Goal: Transaction & Acquisition: Obtain resource

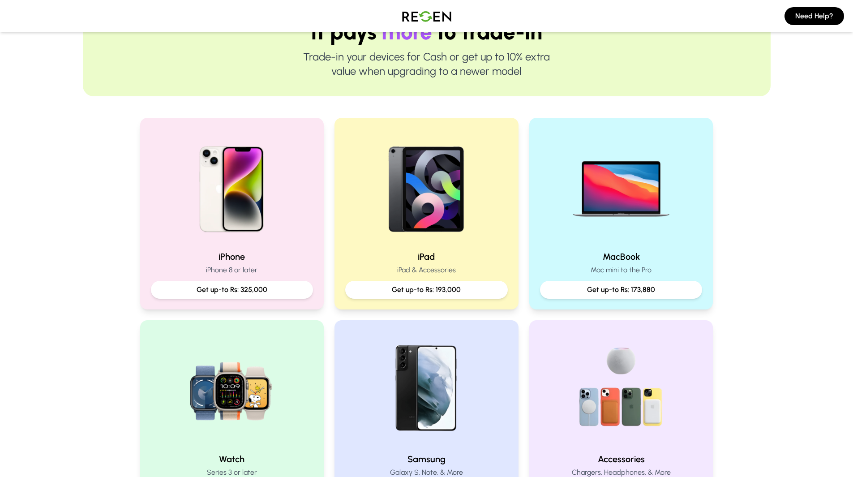
scroll to position [108, 0]
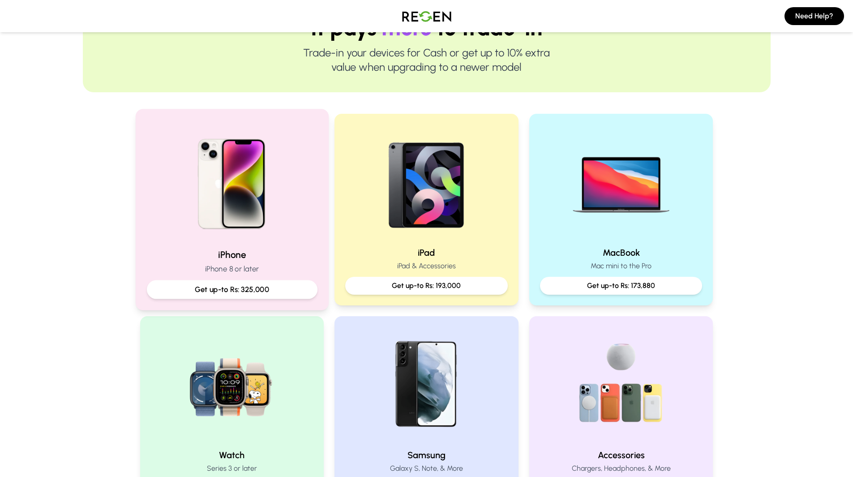
click at [253, 284] on p "Get up-to Rs: 325,000" at bounding box center [231, 289] width 155 height 11
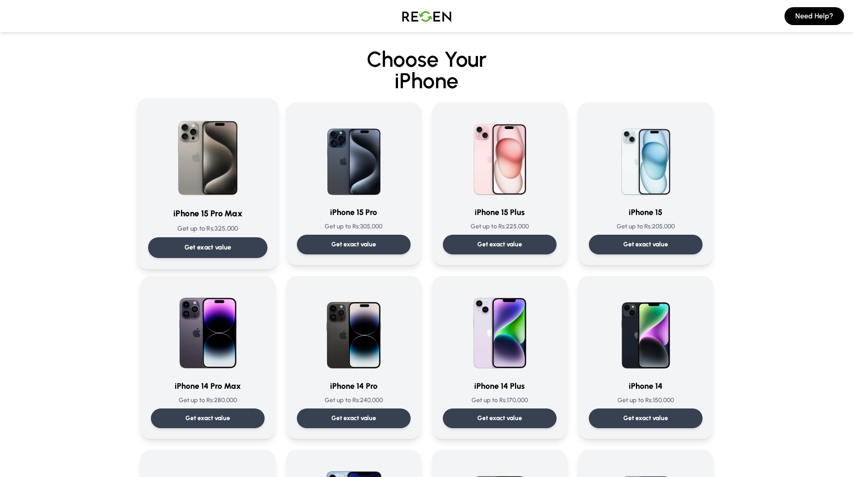
click at [211, 244] on p "Get exact value" at bounding box center [207, 247] width 47 height 9
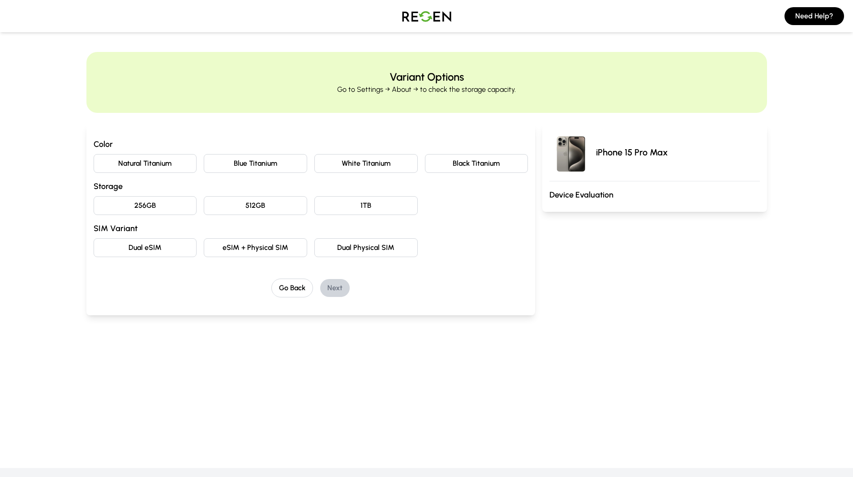
click at [177, 168] on button "Natural Titanium" at bounding box center [145, 163] width 103 height 19
click at [258, 203] on button "512GB" at bounding box center [255, 205] width 103 height 19
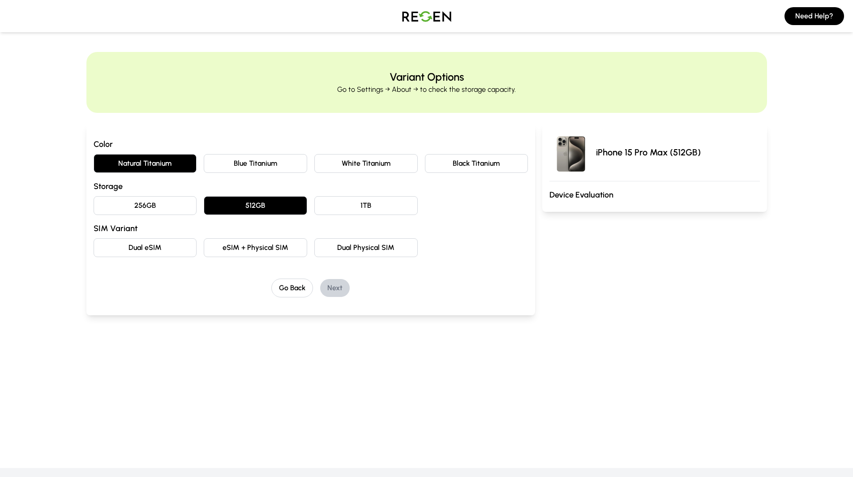
click at [246, 244] on button "eSIM + Physical SIM" at bounding box center [255, 247] width 103 height 19
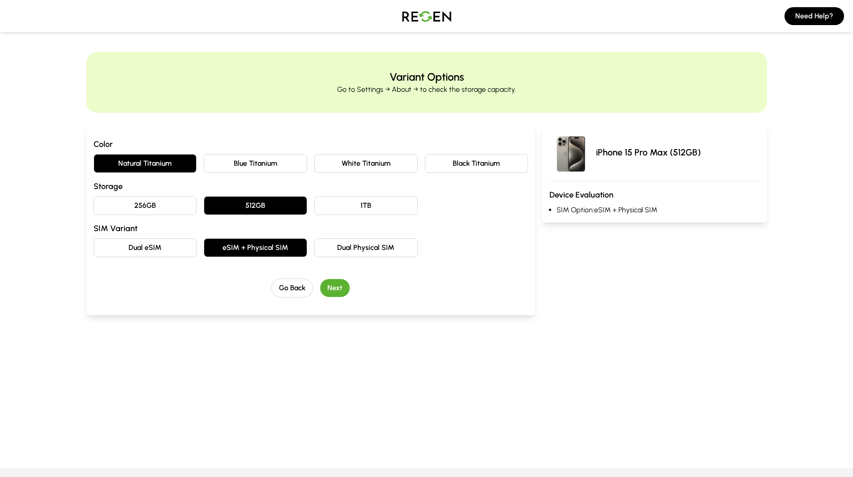
click at [343, 290] on button "Next" at bounding box center [335, 288] width 30 height 18
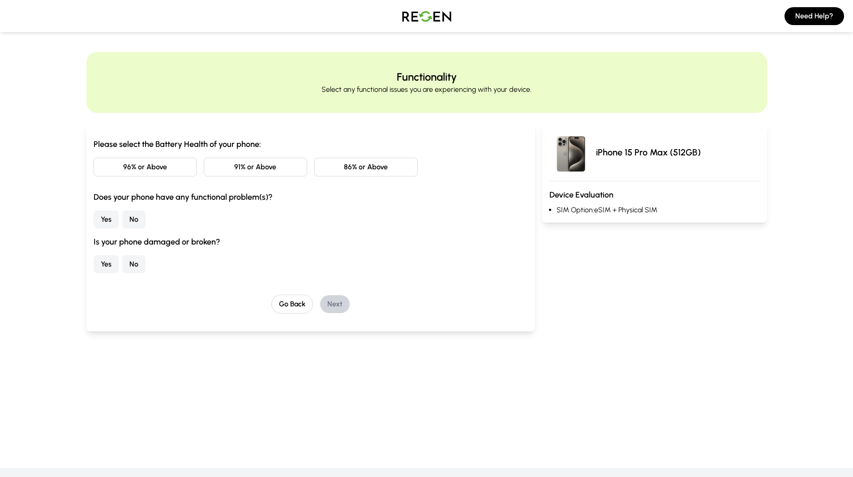
click at [379, 160] on button "86% or Above" at bounding box center [365, 167] width 103 height 19
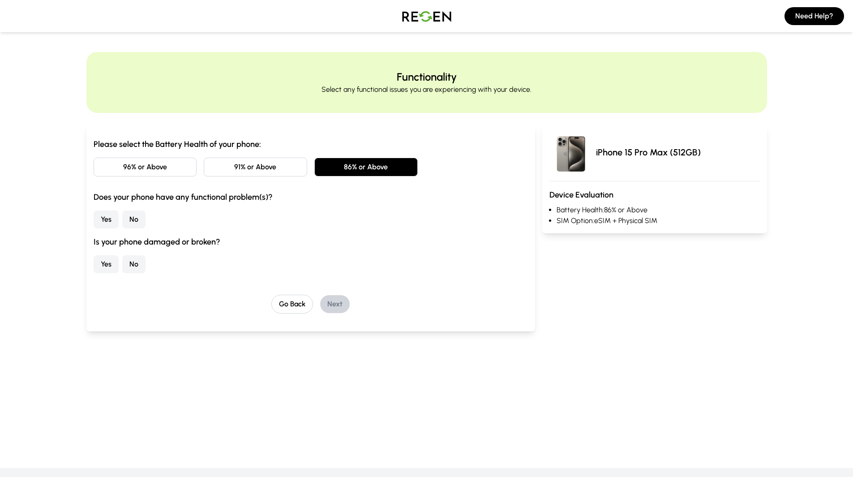
click at [144, 222] on button "No" at bounding box center [133, 219] width 23 height 18
click at [132, 265] on button "No" at bounding box center [133, 264] width 23 height 18
click at [335, 303] on button "Next" at bounding box center [335, 304] width 30 height 18
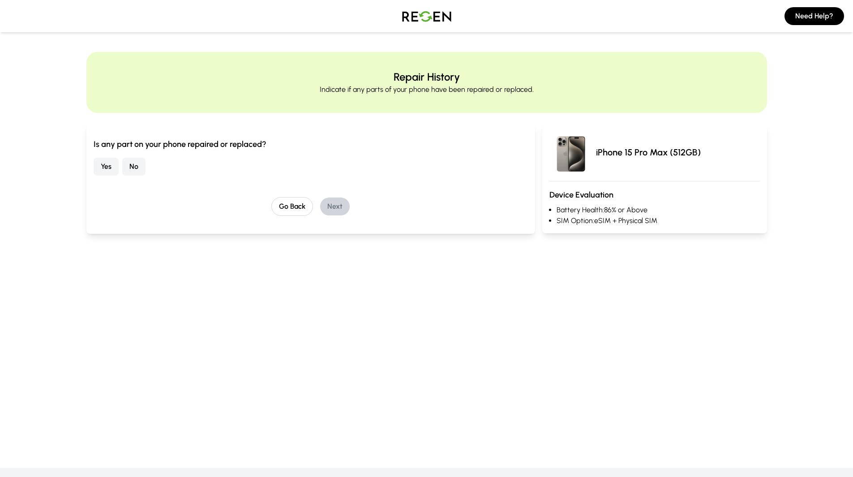
click at [144, 169] on button "No" at bounding box center [133, 167] width 23 height 18
click at [327, 199] on button "Next" at bounding box center [335, 206] width 30 height 18
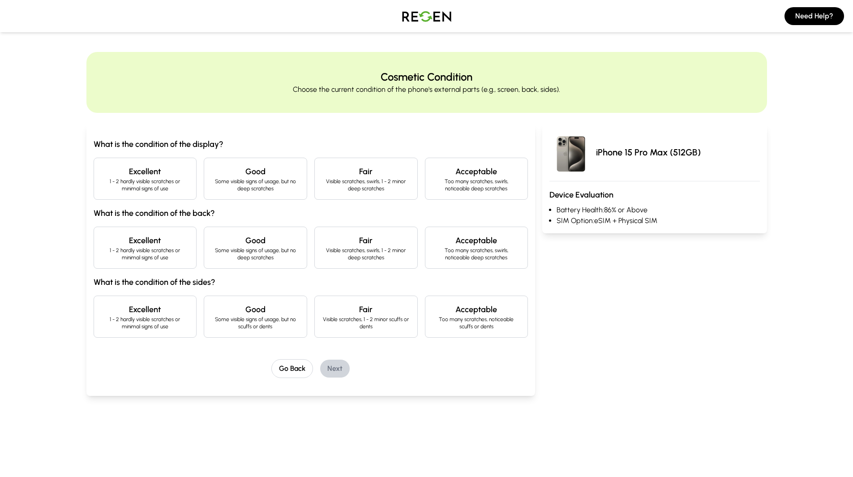
click at [171, 176] on h4 "Excellent" at bounding box center [145, 171] width 88 height 13
click at [170, 237] on h4 "Excellent" at bounding box center [145, 240] width 88 height 13
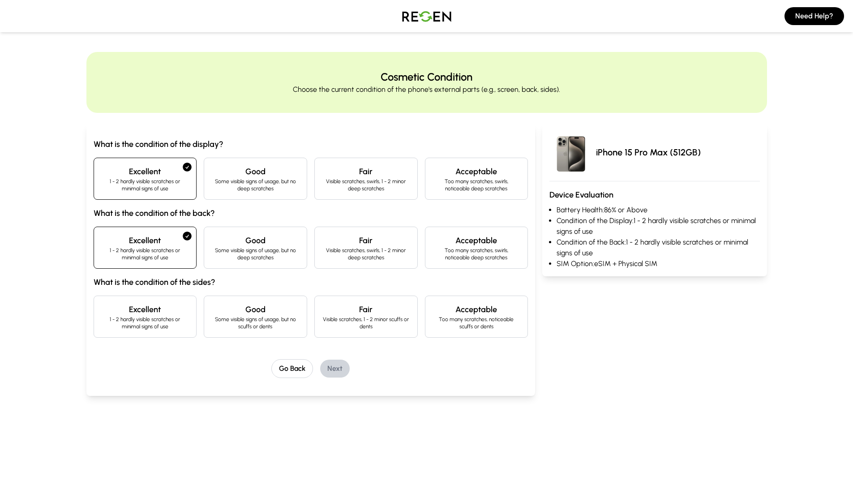
click at [169, 311] on h4 "Excellent" at bounding box center [145, 309] width 88 height 13
click at [231, 317] on p "Some visible signs of usage, but no scuffs or dents" at bounding box center [255, 323] width 88 height 14
click at [335, 372] on button "Next" at bounding box center [335, 368] width 30 height 18
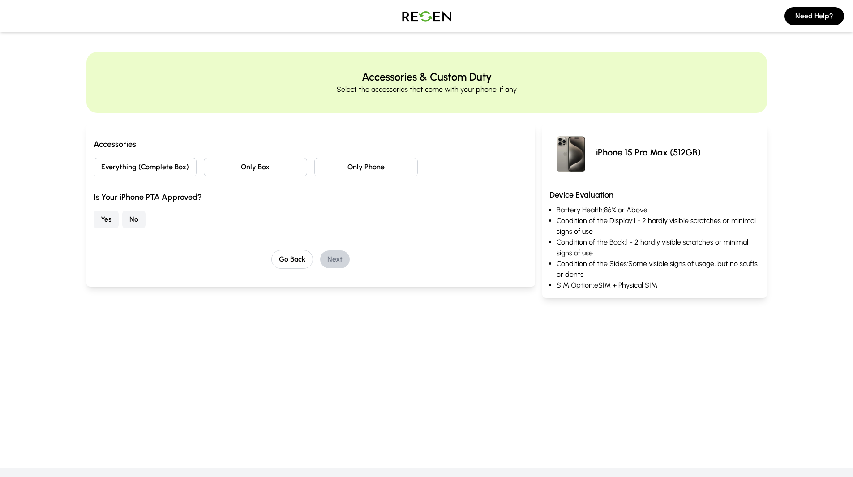
click at [179, 169] on button "Everything (Complete Box)" at bounding box center [145, 167] width 103 height 19
click at [143, 215] on button "No" at bounding box center [133, 219] width 23 height 18
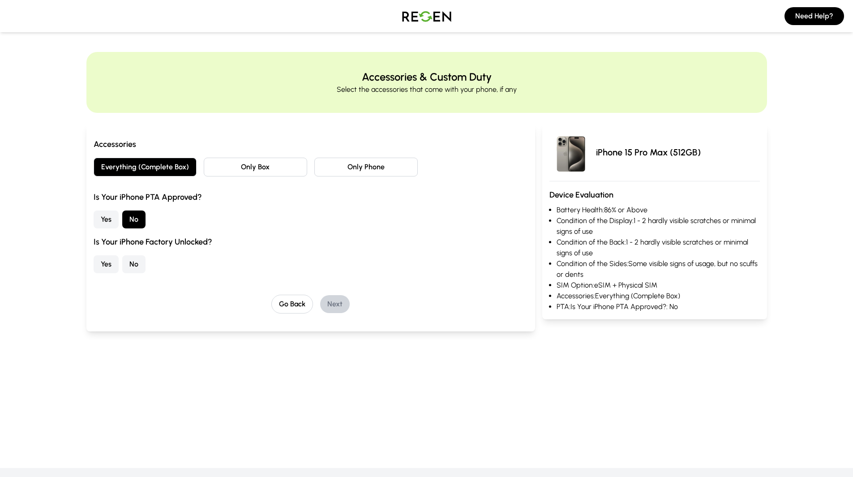
click at [105, 267] on button "Yes" at bounding box center [106, 264] width 25 height 18
click at [331, 301] on button "Next" at bounding box center [335, 304] width 30 height 18
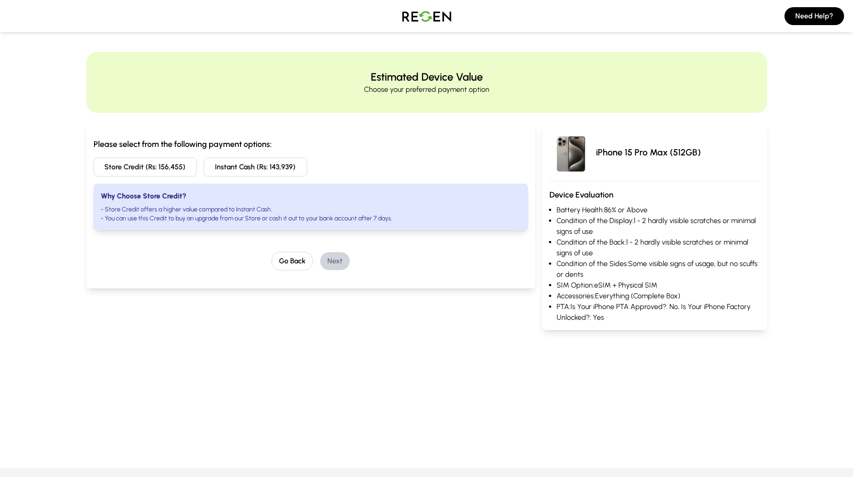
click at [290, 141] on h3 "Please select from the following payment options:" at bounding box center [311, 144] width 435 height 13
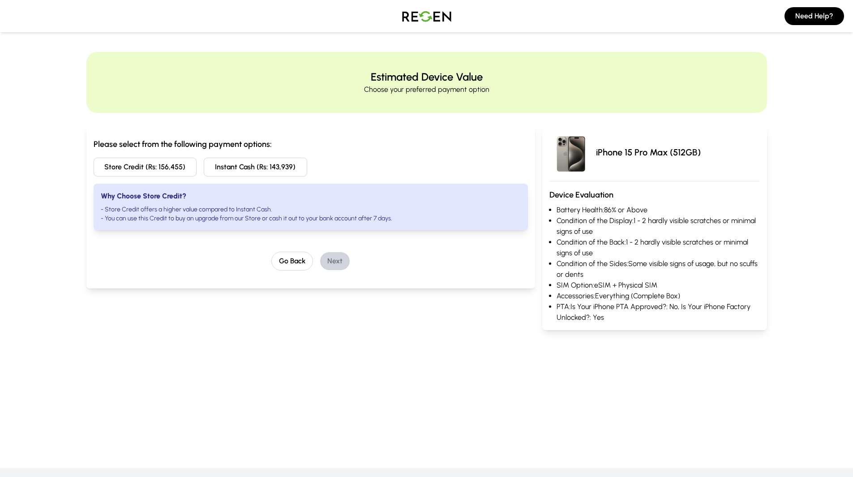
click at [290, 141] on h3 "Please select from the following payment options:" at bounding box center [311, 144] width 435 height 13
drag, startPoint x: 290, startPoint y: 141, endPoint x: 293, endPoint y: 132, distance: 10.3
click at [293, 132] on div "Please select from the following payment options: Store Credit (Rs: 156,455) In…" at bounding box center [310, 206] width 449 height 165
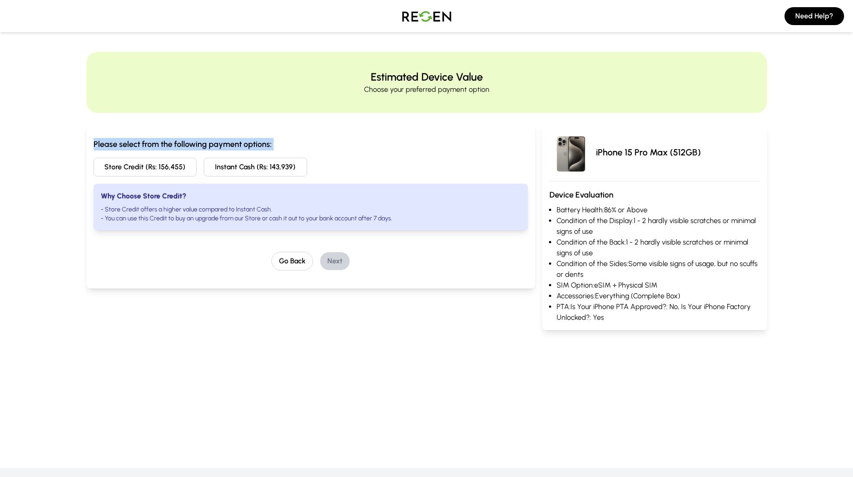
click at [293, 132] on div "Please select from the following payment options: Store Credit (Rs: 156,455) In…" at bounding box center [310, 206] width 449 height 165
drag, startPoint x: 293, startPoint y: 132, endPoint x: 295, endPoint y: 137, distance: 6.1
click at [295, 137] on div "Please select from the following payment options: Store Credit (Rs: 156,455) In…" at bounding box center [310, 206] width 449 height 165
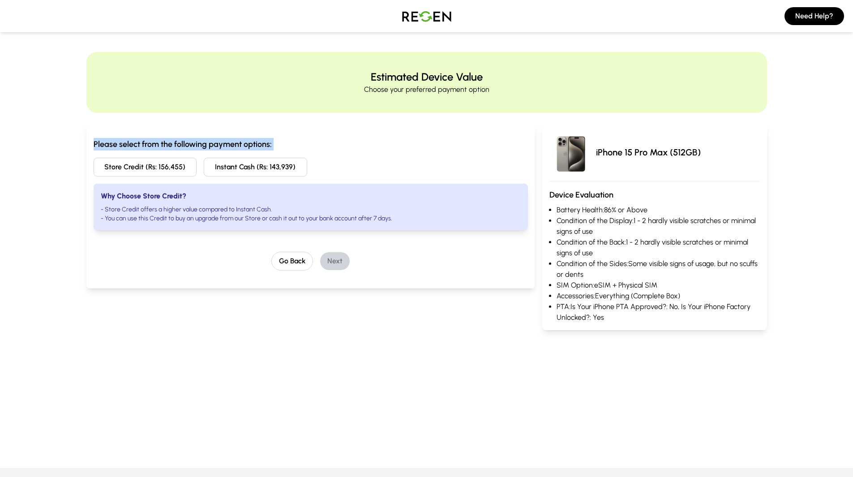
click at [295, 137] on div "Please select from the following payment options: Store Credit (Rs: 156,455) In…" at bounding box center [310, 206] width 449 height 165
click at [294, 254] on button "Go Back" at bounding box center [292, 261] width 42 height 19
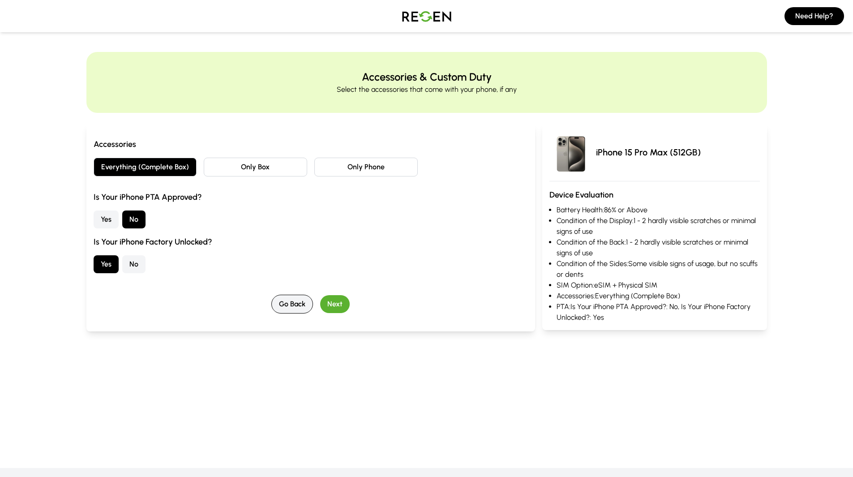
click at [282, 301] on button "Go Back" at bounding box center [292, 304] width 42 height 19
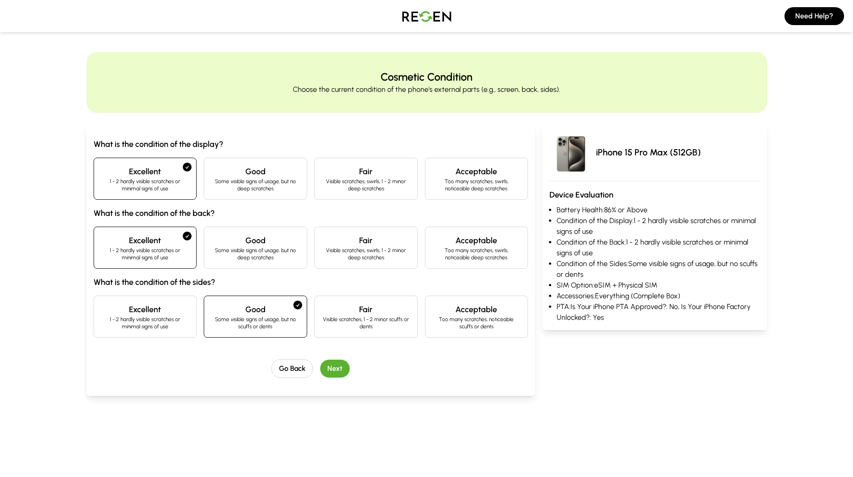
click at [180, 309] on h4 "Excellent" at bounding box center [145, 309] width 88 height 13
click at [339, 369] on button "Next" at bounding box center [335, 368] width 30 height 18
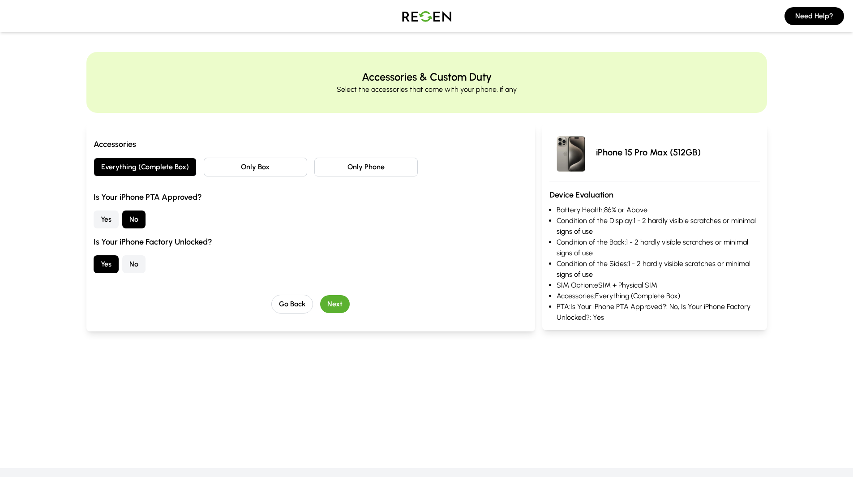
click at [332, 313] on div "Accessories Everything (Complete Box) Only Box Only Phone Is Your iPhone PTA Ap…" at bounding box center [310, 228] width 449 height 208
click at [337, 306] on button "Next" at bounding box center [335, 304] width 30 height 18
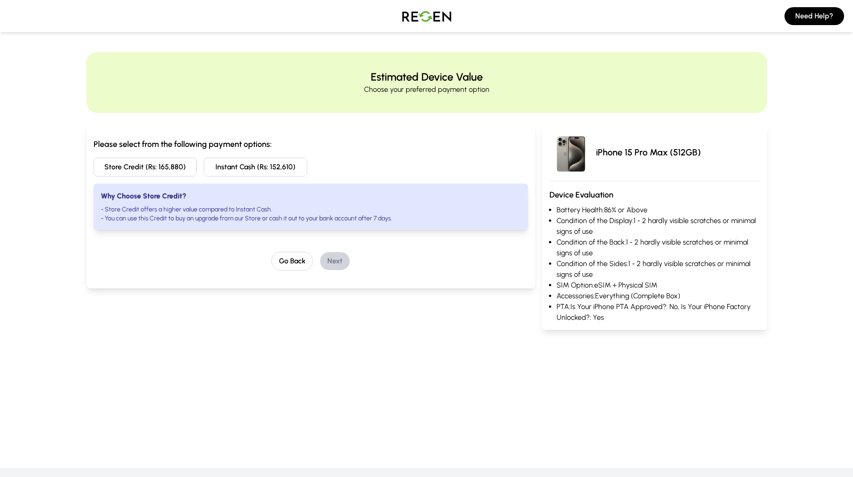
click at [181, 168] on button "Store Credit (Rs: 165,880)" at bounding box center [145, 167] width 103 height 19
click at [330, 256] on button "Next" at bounding box center [335, 261] width 30 height 18
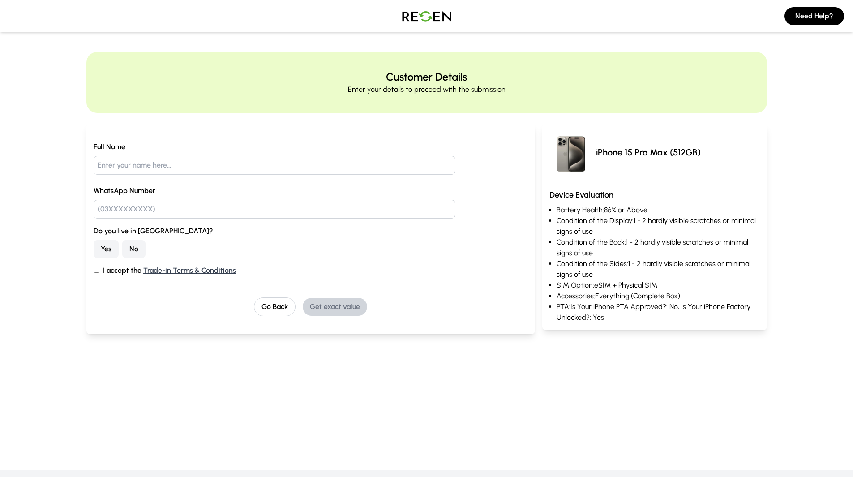
scroll to position [417, 0]
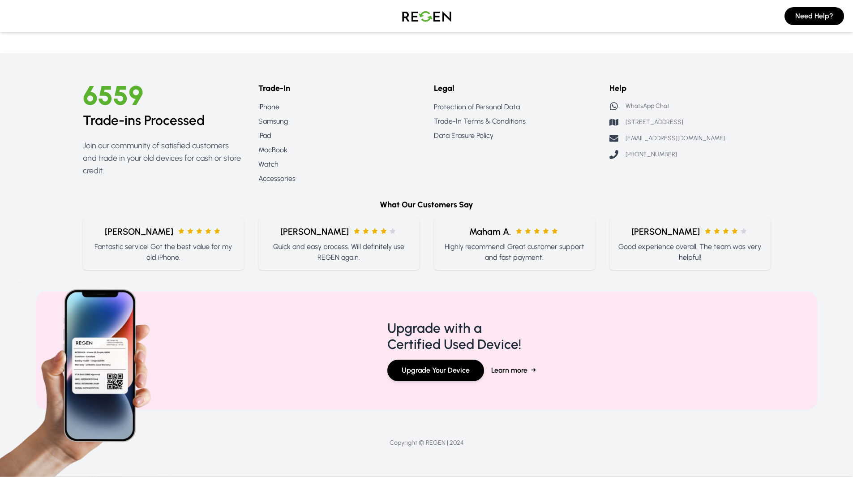
click at [275, 105] on link "iPhone" at bounding box center [338, 107] width 161 height 11
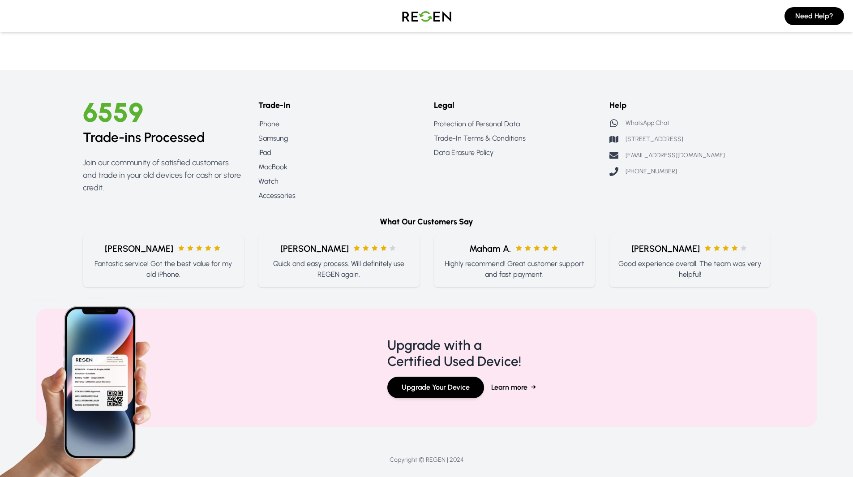
scroll to position [1365, 0]
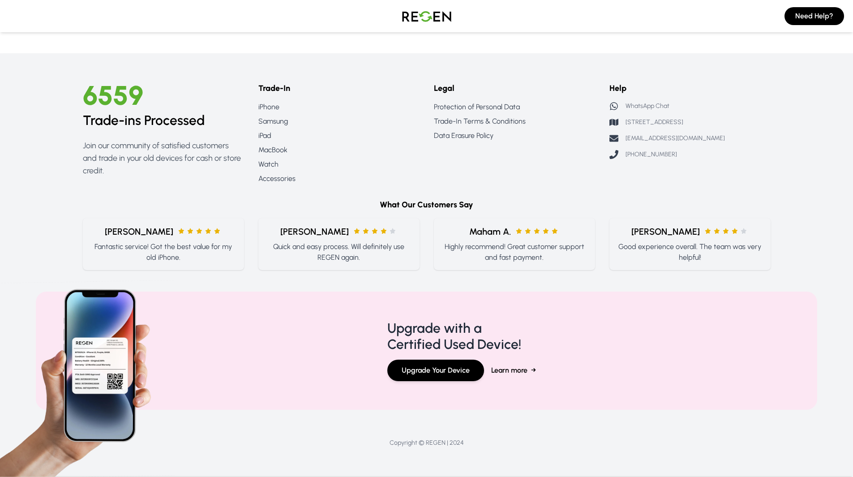
click at [423, 14] on img at bounding box center [426, 16] width 63 height 25
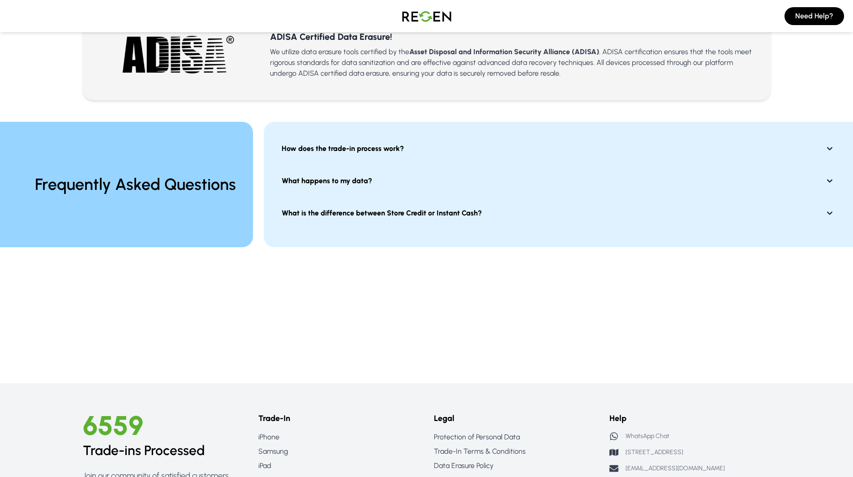
scroll to position [628, 0]
click at [741, 224] on button "What is the difference between Store Credit or Instant Cash?" at bounding box center [558, 213] width 568 height 25
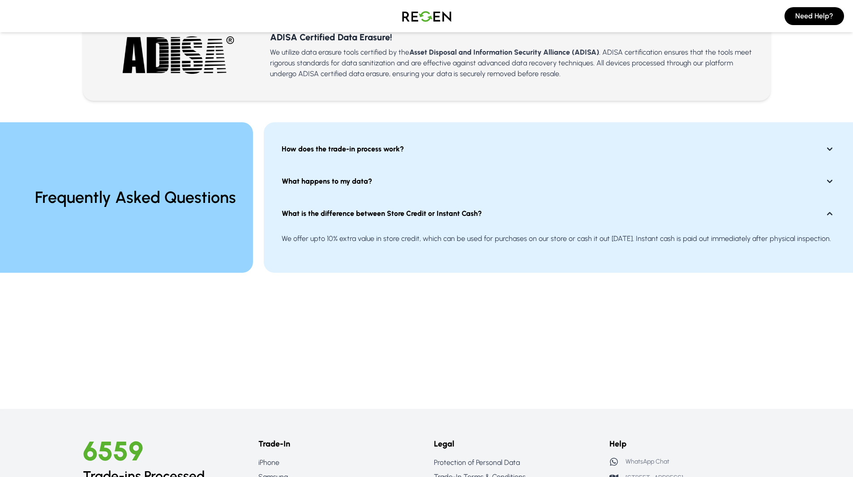
click at [638, 245] on div "We offer upto 10% extra value in store credit, which can be used for purchases …" at bounding box center [558, 238] width 568 height 25
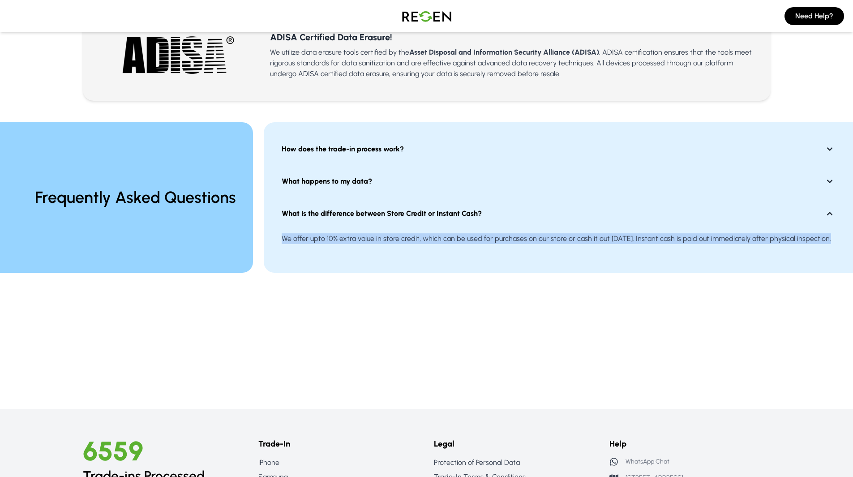
click at [638, 245] on div "We offer upto 10% extra value in store credit, which can be used for purchases …" at bounding box center [558, 238] width 568 height 25
click at [621, 250] on div "We offer upto 10% extra value in store credit, which can be used for purchases …" at bounding box center [558, 238] width 568 height 25
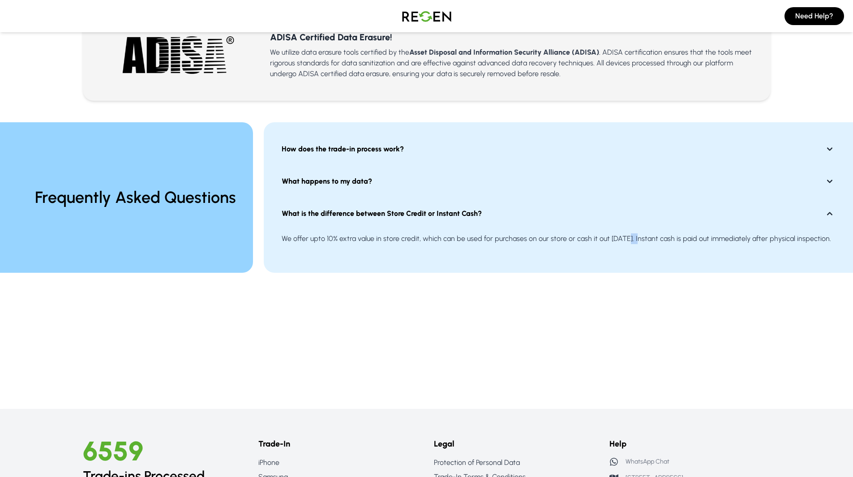
click at [621, 250] on div "We offer upto 10% extra value in store credit, which can be used for purchases …" at bounding box center [558, 238] width 568 height 25
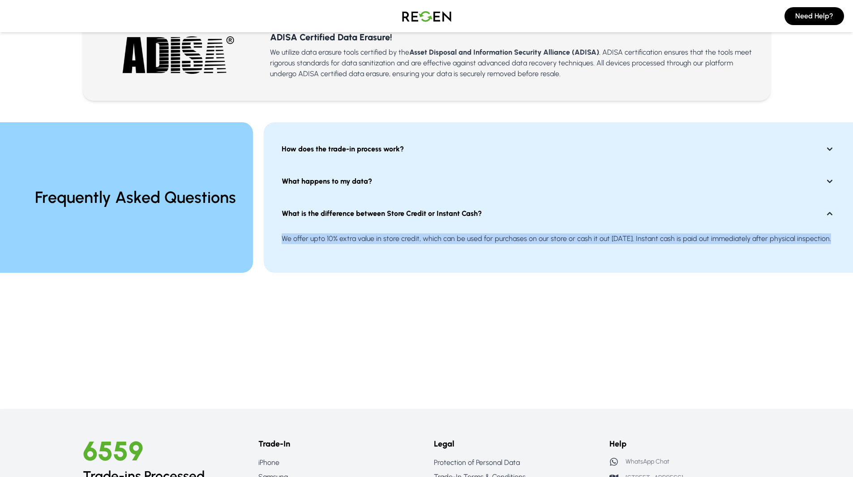
click at [621, 250] on div "We offer upto 10% extra value in store credit, which can be used for purchases …" at bounding box center [558, 238] width 568 height 25
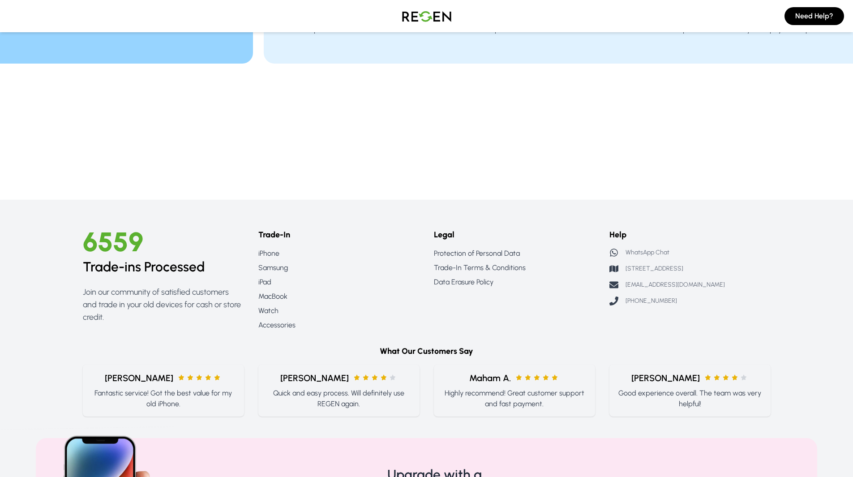
scroll to position [837, 0]
